Goal: Obtain resource: Download file/media

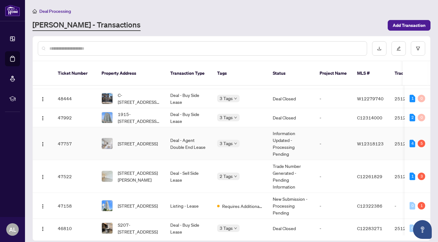
scroll to position [238, 0]
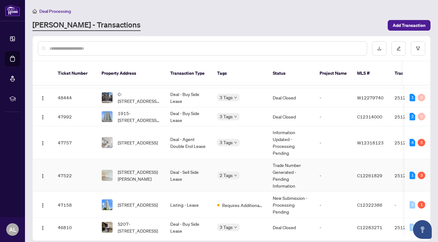
click at [155, 168] on span "[STREET_ADDRESS][PERSON_NAME]" at bounding box center [139, 175] width 42 height 14
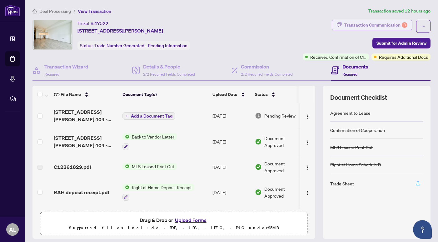
click at [356, 27] on div "Transaction Communication 3" at bounding box center [375, 25] width 63 height 10
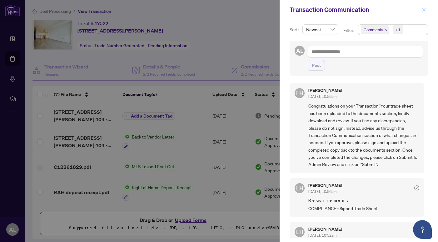
click at [425, 9] on icon "close" at bounding box center [424, 9] width 4 height 4
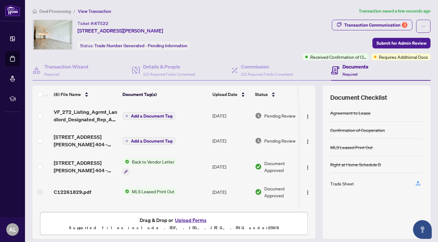
click at [148, 117] on span "Add a Document Tag" at bounding box center [152, 116] width 42 height 4
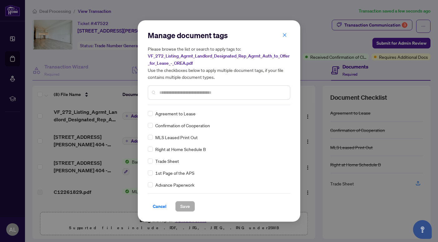
click at [172, 95] on input "text" at bounding box center [222, 92] width 126 height 7
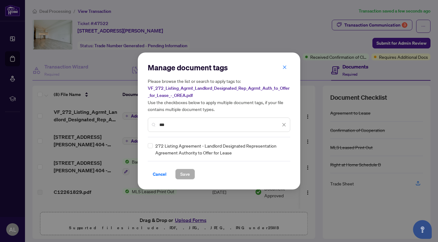
type input "***"
click at [151, 141] on div "Manage document tags Please browse the list or search to apply tags to: VF_272_…" at bounding box center [219, 120] width 142 height 117
click at [185, 171] on span "Save" at bounding box center [185, 174] width 10 height 10
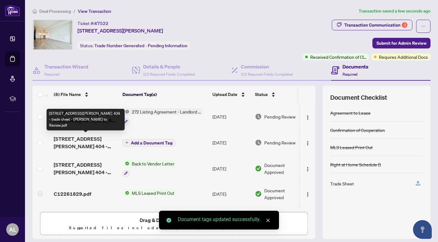
click at [89, 140] on span "[STREET_ADDRESS][PERSON_NAME] 404 - trade sheet - [PERSON_NAME] to Review.pdf" at bounding box center [86, 142] width 64 height 15
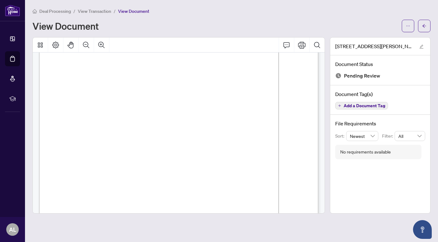
scroll to position [21, 0]
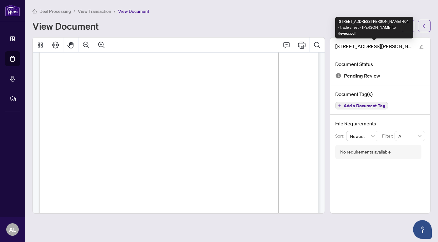
click at [410, 29] on div "[STREET_ADDRESS][PERSON_NAME] 404 - trade sheet - [PERSON_NAME] to Review.pdf" at bounding box center [374, 28] width 78 height 22
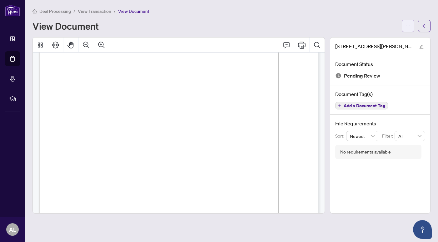
click at [411, 22] on button "button" at bounding box center [408, 26] width 12 height 12
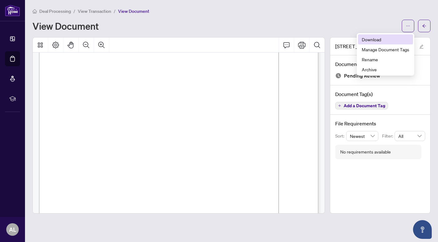
click at [376, 38] on span "Download" at bounding box center [385, 39] width 47 height 7
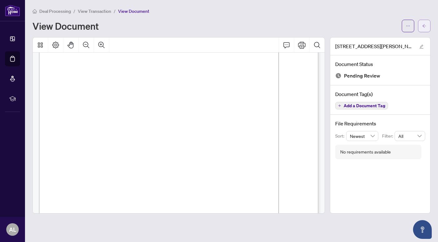
click at [424, 26] on icon "arrow-left" at bounding box center [424, 25] width 4 height 3
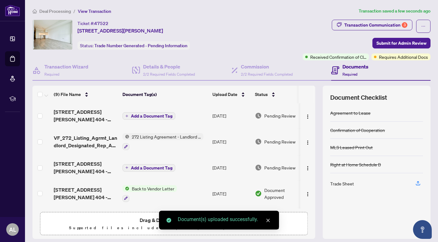
click at [150, 115] on span "Add a Document Tag" at bounding box center [152, 116] width 42 height 4
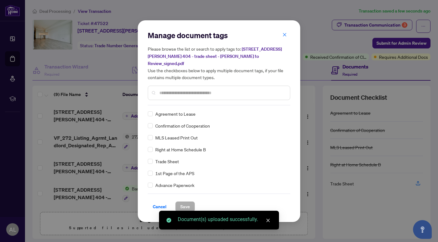
click at [192, 91] on input "text" at bounding box center [222, 92] width 126 height 7
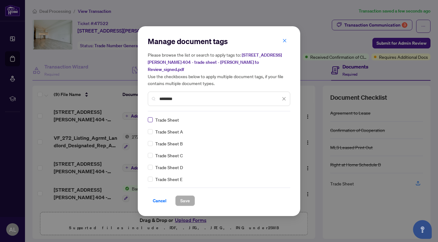
type input "********"
click at [184, 196] on span "Save" at bounding box center [185, 201] width 10 height 10
